Goal: Book appointment/travel/reservation

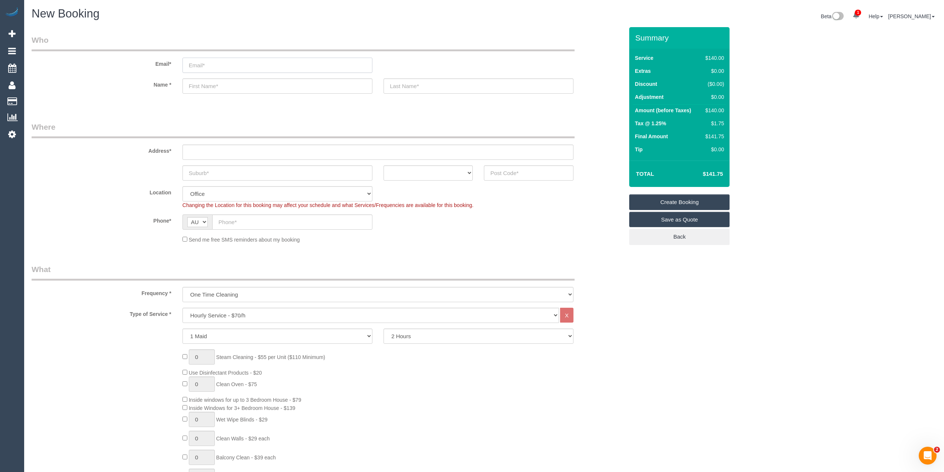
click at [262, 65] on input "email" at bounding box center [278, 65] width 190 height 15
paste input "[EMAIL_ADDRESS][DOMAIN_NAME]"
type input "[EMAIL_ADDRESS][DOMAIN_NAME]"
click at [214, 313] on select "Hourly Service - $70/h Hourly Service - $65/h Hourly Service - $60/h Hourly Ser…" at bounding box center [371, 315] width 377 height 15
select select "212"
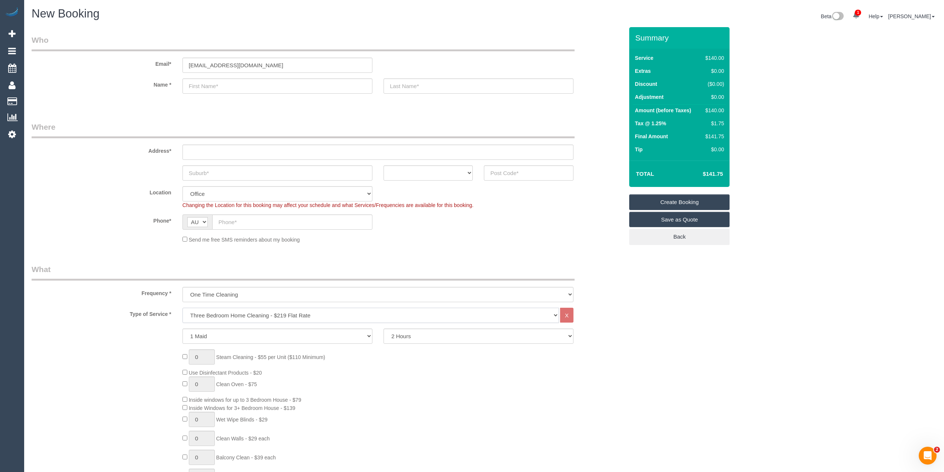
click at [183, 308] on select "Hourly Service - $70/h Hourly Service - $65/h Hourly Service - $60/h Hourly Ser…" at bounding box center [371, 315] width 377 height 15
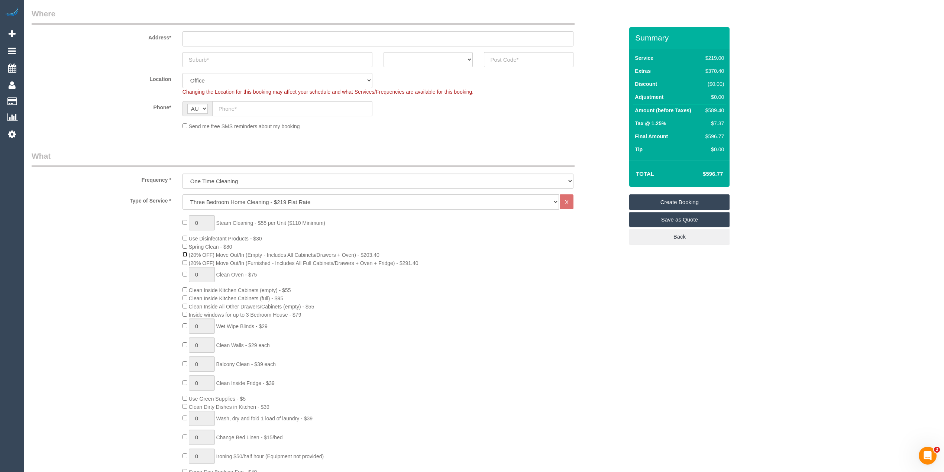
scroll to position [165, 0]
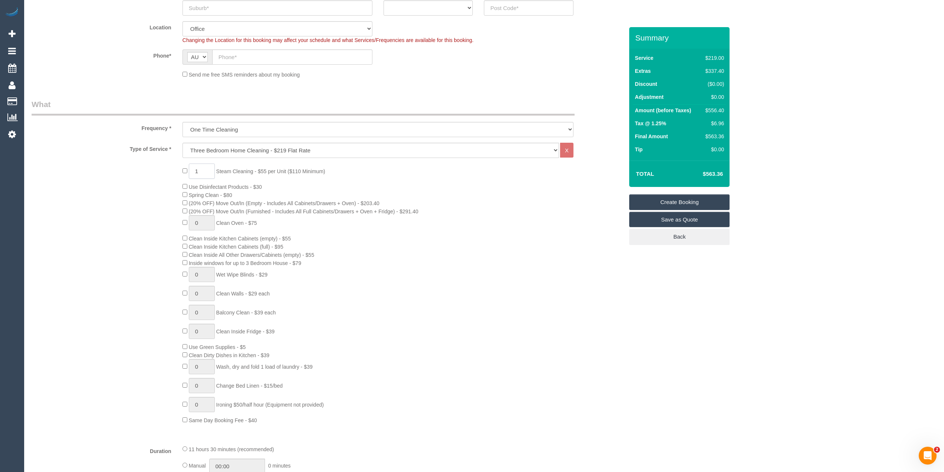
drag, startPoint x: 207, startPoint y: 170, endPoint x: 164, endPoint y: 175, distance: 43.1
click at [167, 170] on div "1 Steam Cleaning - $55 per Unit ($110 Minimum) Use Disinfectant Products - $30 …" at bounding box center [327, 294] width 603 height 261
click at [149, 190] on div "6 Steam Cleaning - $55 per Unit ($110 Minimum) Use Disinfectant Products - $30 …" at bounding box center [327, 294] width 603 height 261
click at [116, 243] on div "6 Steam Cleaning - $55 per Unit ($110 Minimum) Use Disinfectant Products - $30 …" at bounding box center [327, 294] width 603 height 261
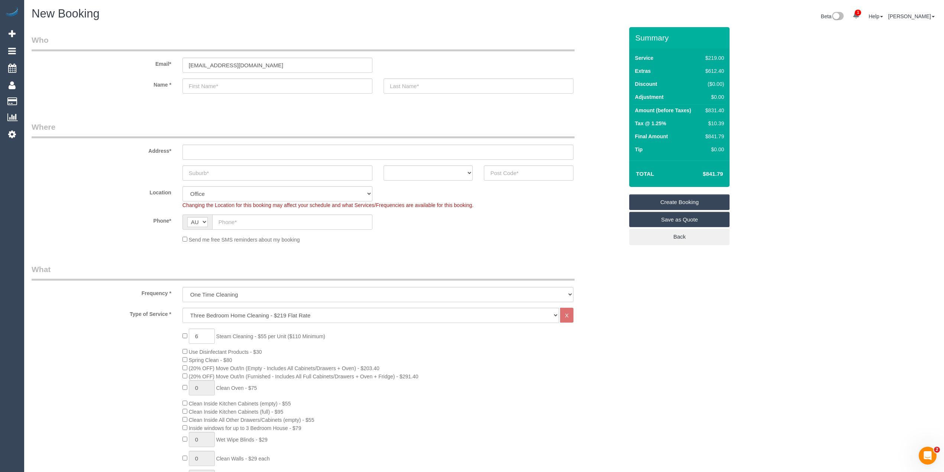
click at [186, 331] on div "6 Steam Cleaning - $55 per Unit ($110 Minimum) Use Disinfectant Products - $30 …" at bounding box center [403, 459] width 452 height 261
type input "0"
click at [125, 332] on div "0 Steam Cleaning - $55 per Unit ($110 Minimum) Use Disinfectant Products - $30 …" at bounding box center [327, 459] width 603 height 261
